Goal: Information Seeking & Learning: Learn about a topic

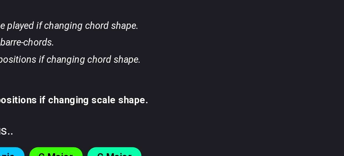
scroll to position [567, 0]
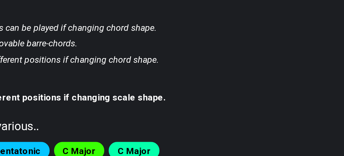
drag, startPoint x: 325, startPoint y: 39, endPoint x: 299, endPoint y: 43, distance: 26.9
select select "C"
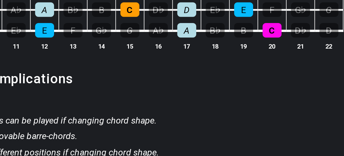
drag, startPoint x: 311, startPoint y: 45, endPoint x: 290, endPoint y: 41, distance: 22.0
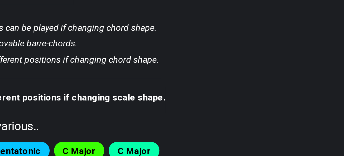
drag, startPoint x: 290, startPoint y: 41, endPoint x: 310, endPoint y: 43, distance: 19.8
select select "C"
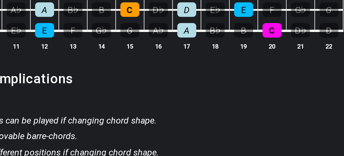
drag, startPoint x: 243, startPoint y: 43, endPoint x: 257, endPoint y: 44, distance: 14.4
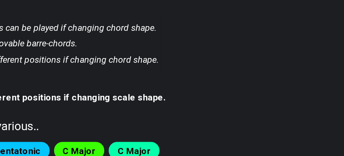
drag, startPoint x: 226, startPoint y: 41, endPoint x: 256, endPoint y: 37, distance: 30.2
select select "C"
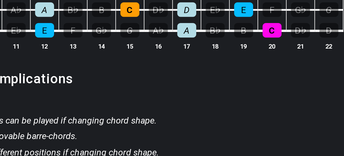
drag, startPoint x: 220, startPoint y: 40, endPoint x: 270, endPoint y: 45, distance: 50.7
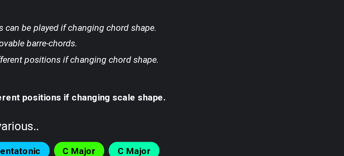
drag, startPoint x: 297, startPoint y: 47, endPoint x: 282, endPoint y: 55, distance: 17.6
select select "C"
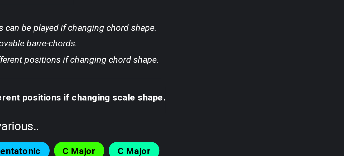
select select "C"
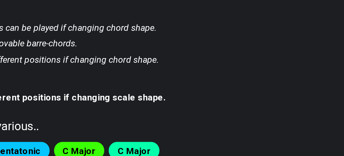
select select "C"
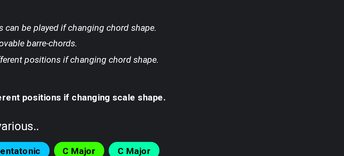
select select "C"
